Goal: Navigation & Orientation: Find specific page/section

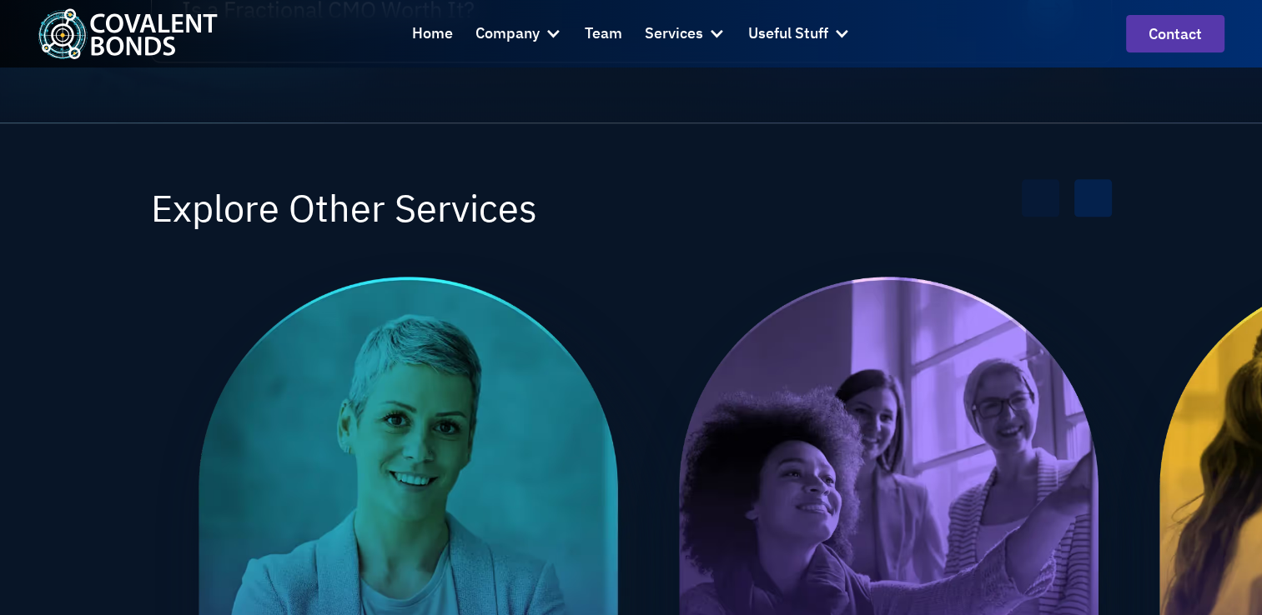
scroll to position [2113, 0]
click at [556, 33] on div at bounding box center [552, 33] width 17 height 17
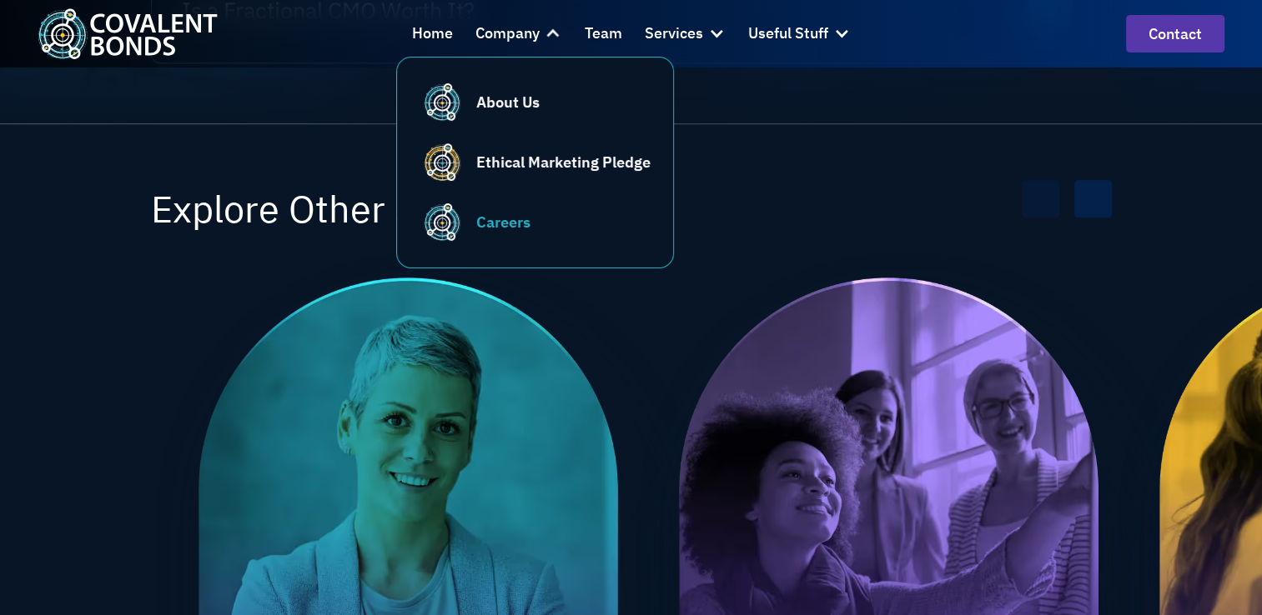
click at [517, 225] on div "Careers" at bounding box center [503, 222] width 54 height 23
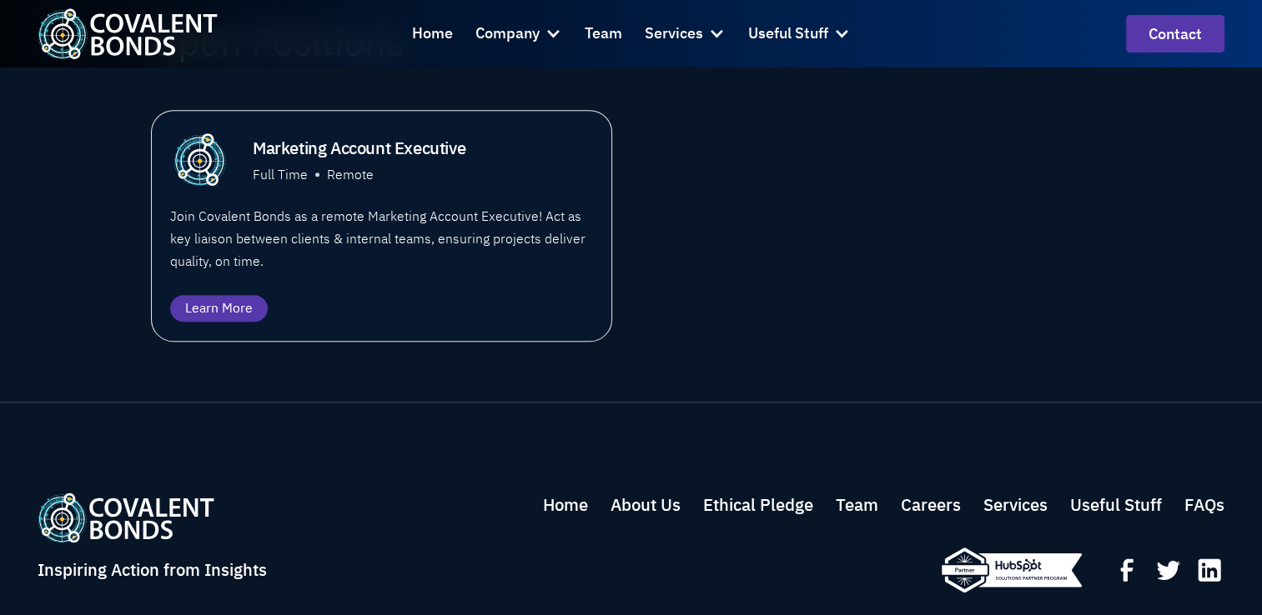
scroll to position [1212, 0]
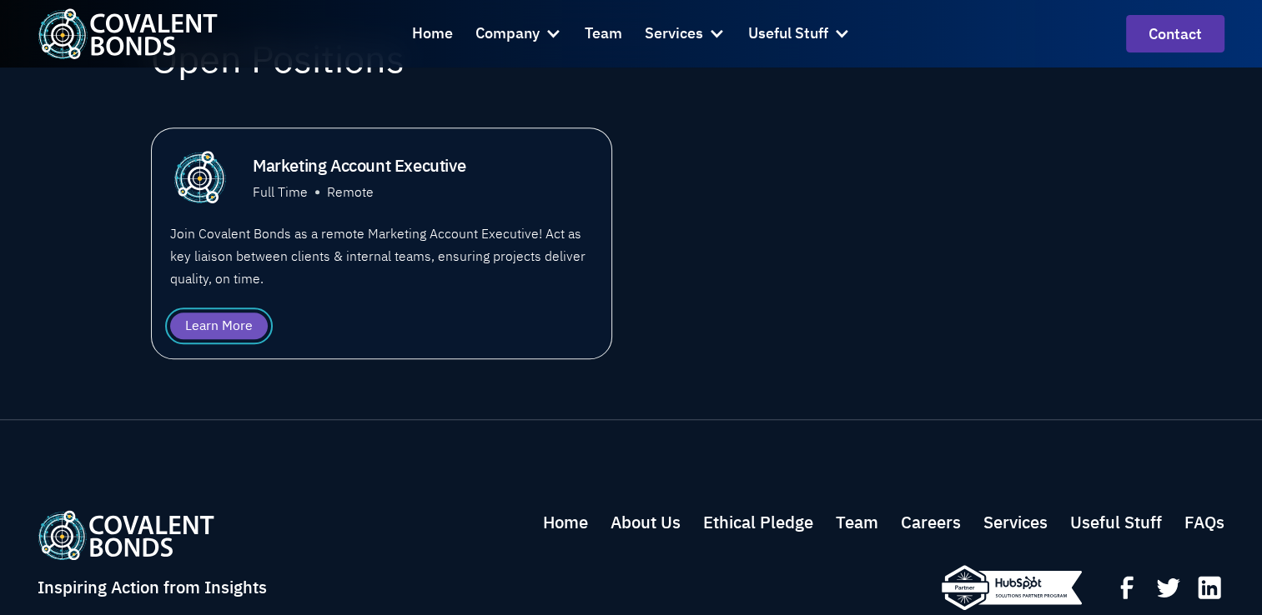
click at [242, 316] on div "Learn More" at bounding box center [219, 326] width 68 height 20
